Goal: Transaction & Acquisition: Purchase product/service

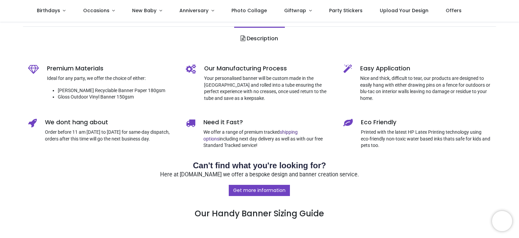
scroll to position [187, 0]
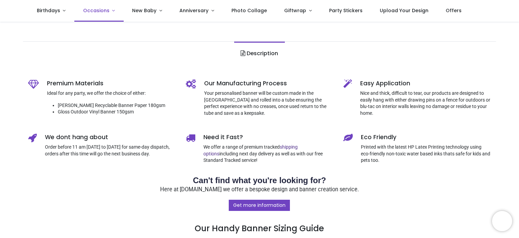
click at [109, 10] on link "Occasions" at bounding box center [98, 11] width 49 height 22
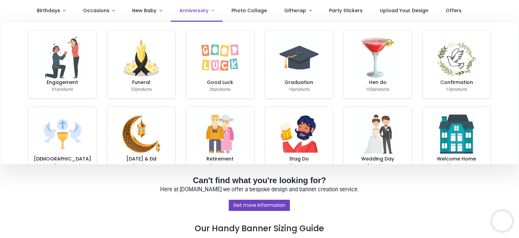
click at [208, 11] on link "Anniversary" at bounding box center [197, 11] width 52 height 22
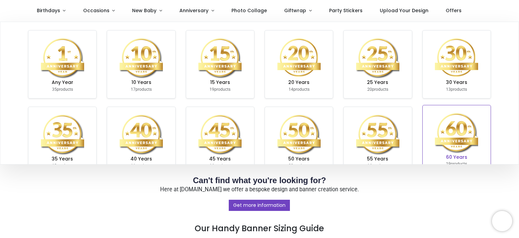
click at [464, 132] on img at bounding box center [456, 132] width 43 height 43
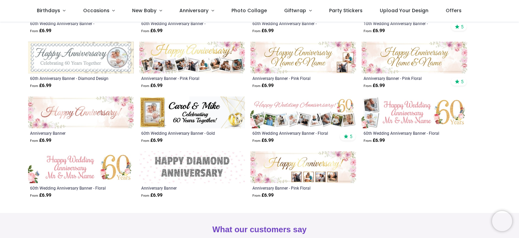
scroll to position [261, 0]
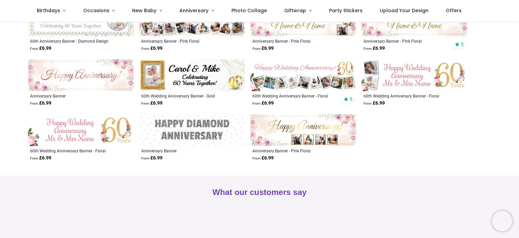
click at [192, 77] on img at bounding box center [192, 75] width 106 height 32
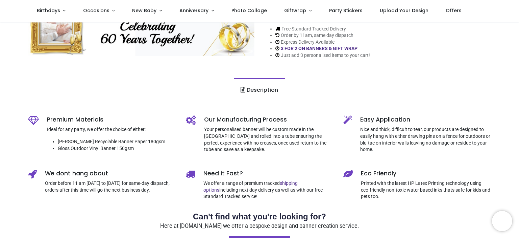
scroll to position [149, 0]
